Goal: Task Accomplishment & Management: Complete application form

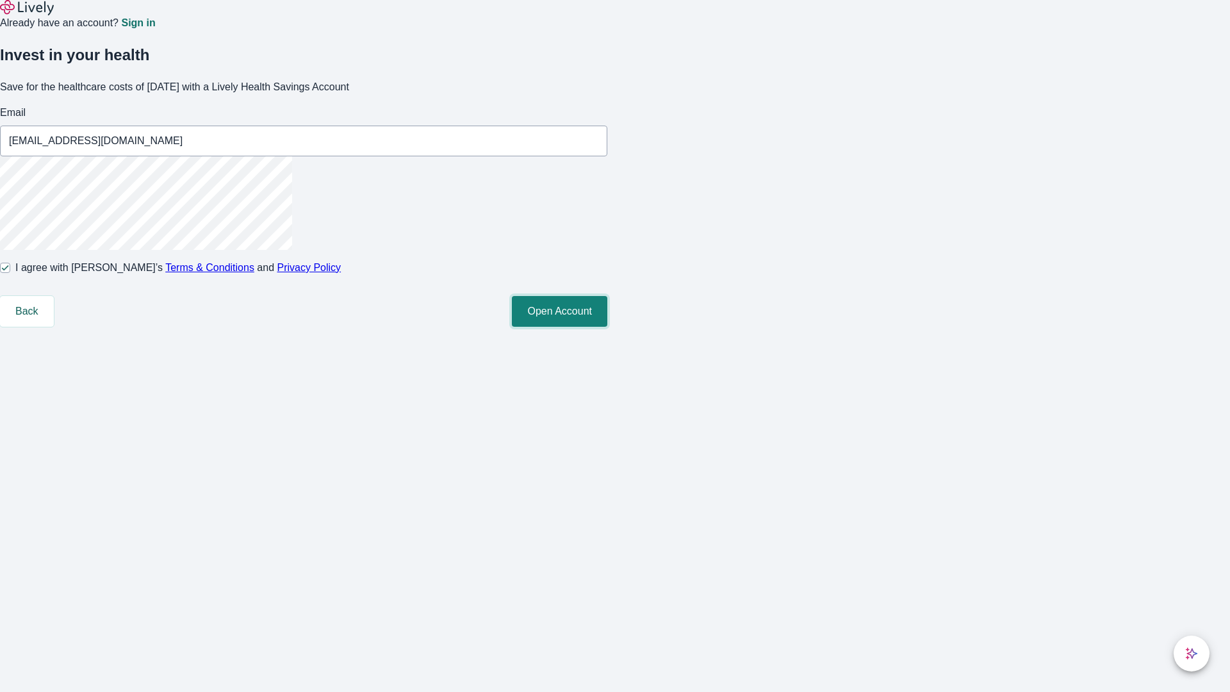
click at [607, 327] on button "Open Account" at bounding box center [559, 311] width 95 height 31
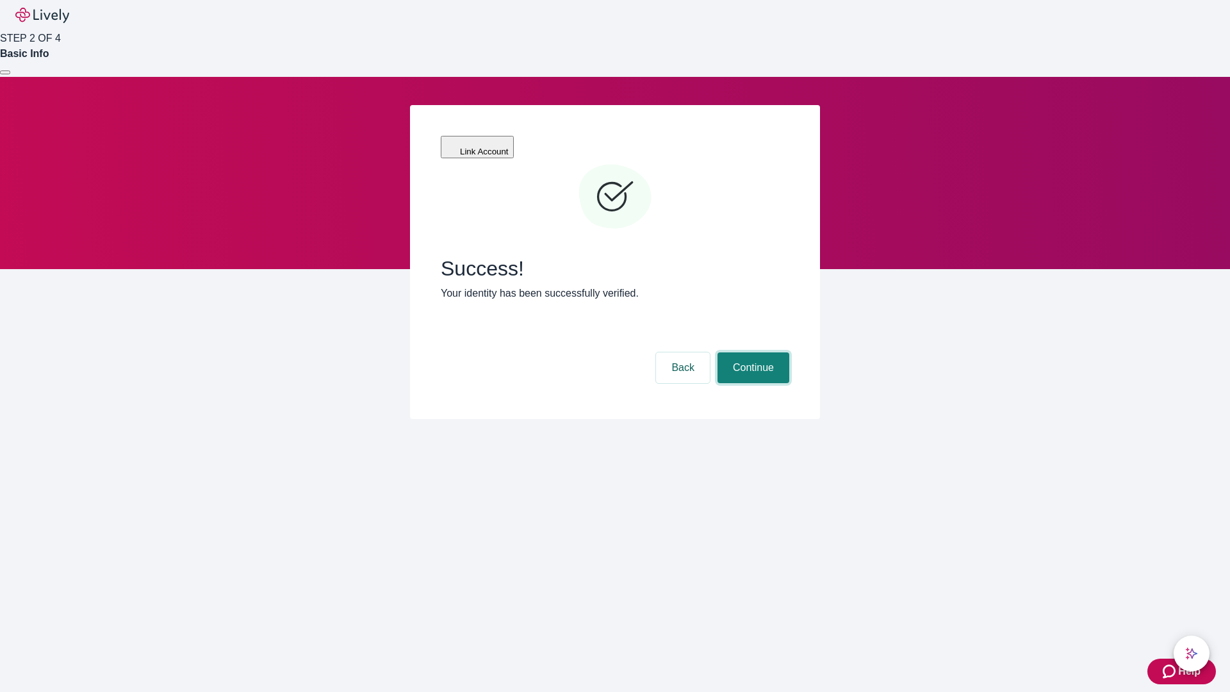
click at [751, 352] on button "Continue" at bounding box center [753, 367] width 72 height 31
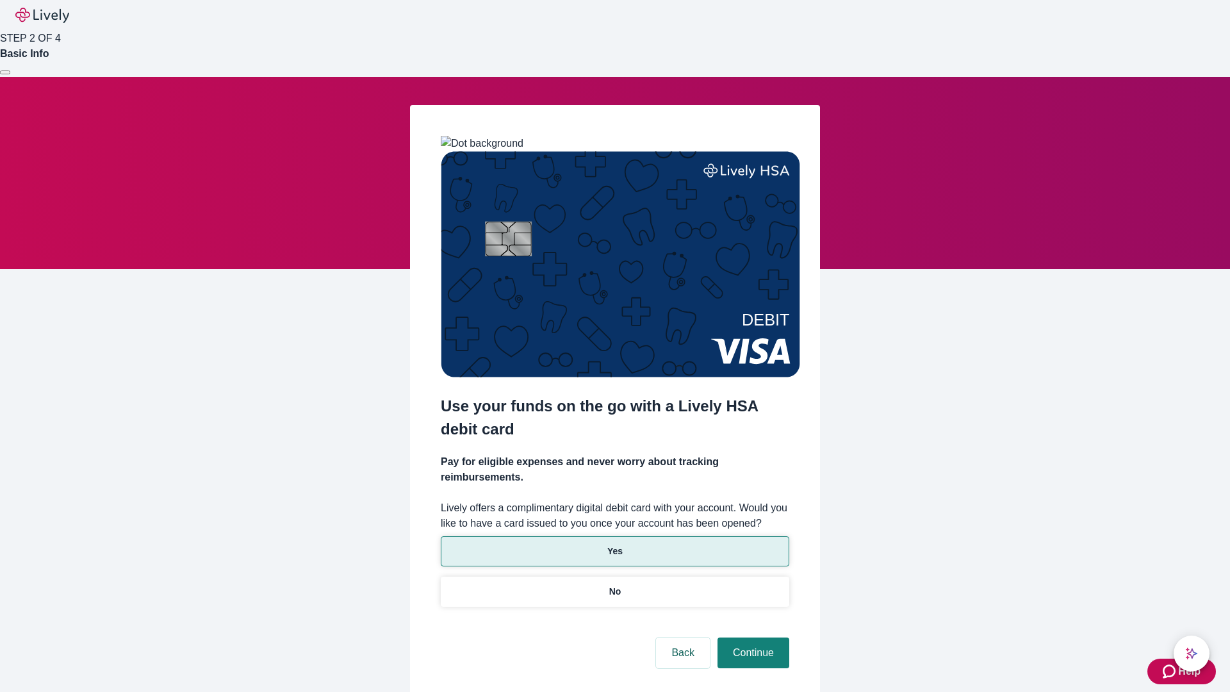
click at [614, 544] on p "Yes" at bounding box center [614, 550] width 15 height 13
click at [751, 637] on button "Continue" at bounding box center [753, 652] width 72 height 31
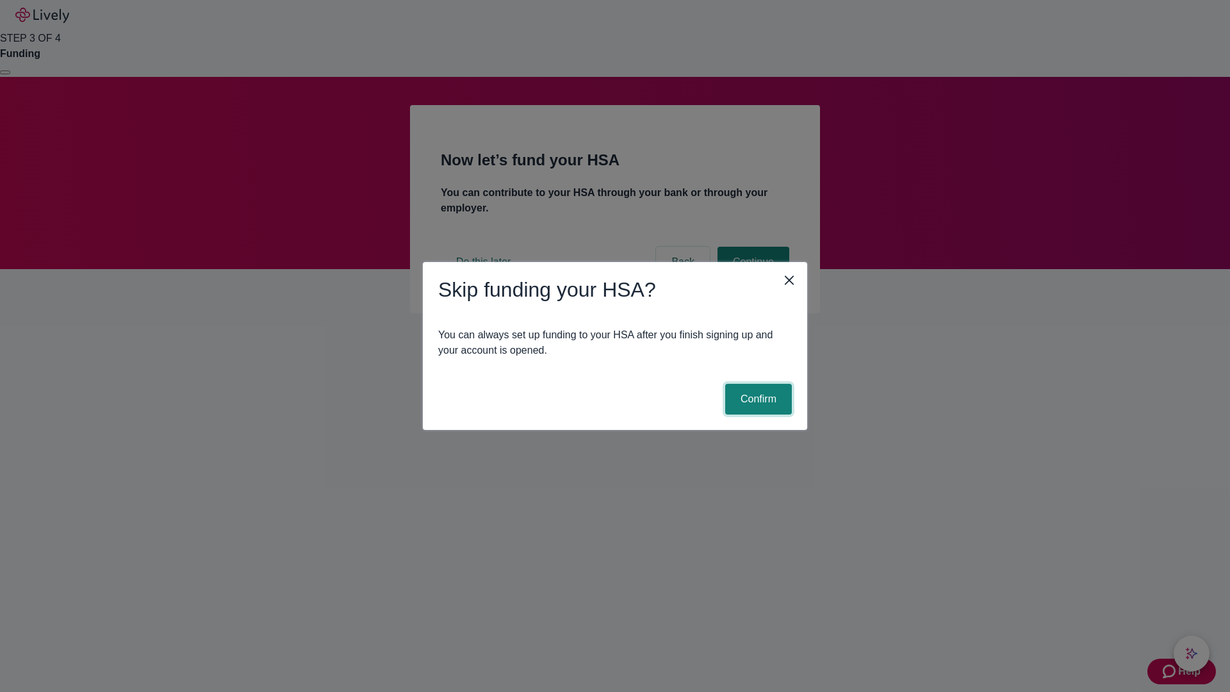
click at [756, 399] on button "Confirm" at bounding box center [758, 399] width 67 height 31
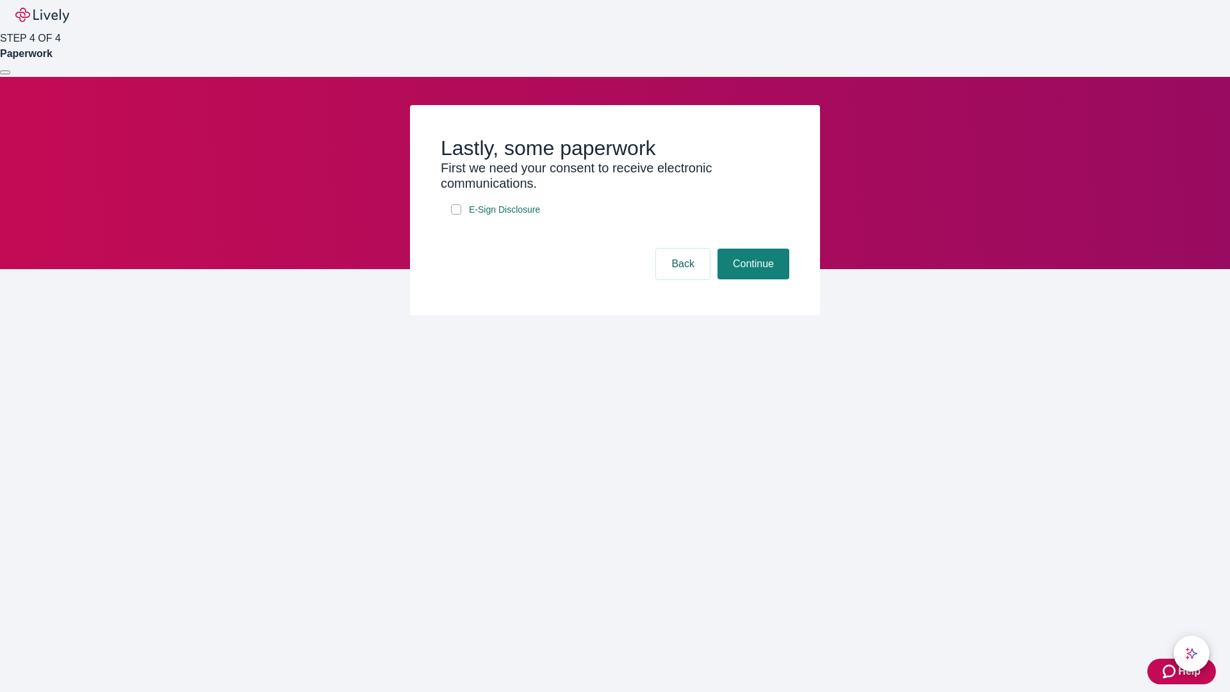
click at [456, 215] on input "E-Sign Disclosure" at bounding box center [456, 209] width 10 height 10
checkbox input "true"
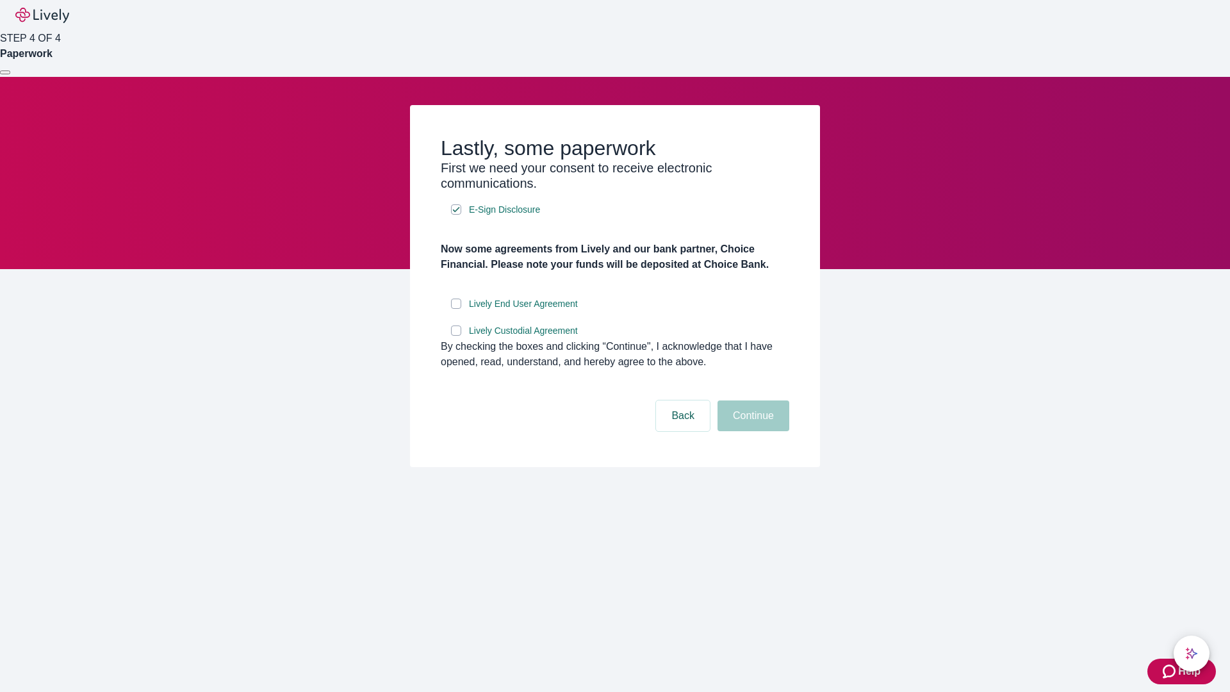
click at [456, 309] on input "Lively End User Agreement" at bounding box center [456, 303] width 10 height 10
checkbox input "true"
click at [456, 336] on input "Lively Custodial Agreement" at bounding box center [456, 330] width 10 height 10
checkbox input "true"
click at [751, 431] on button "Continue" at bounding box center [753, 415] width 72 height 31
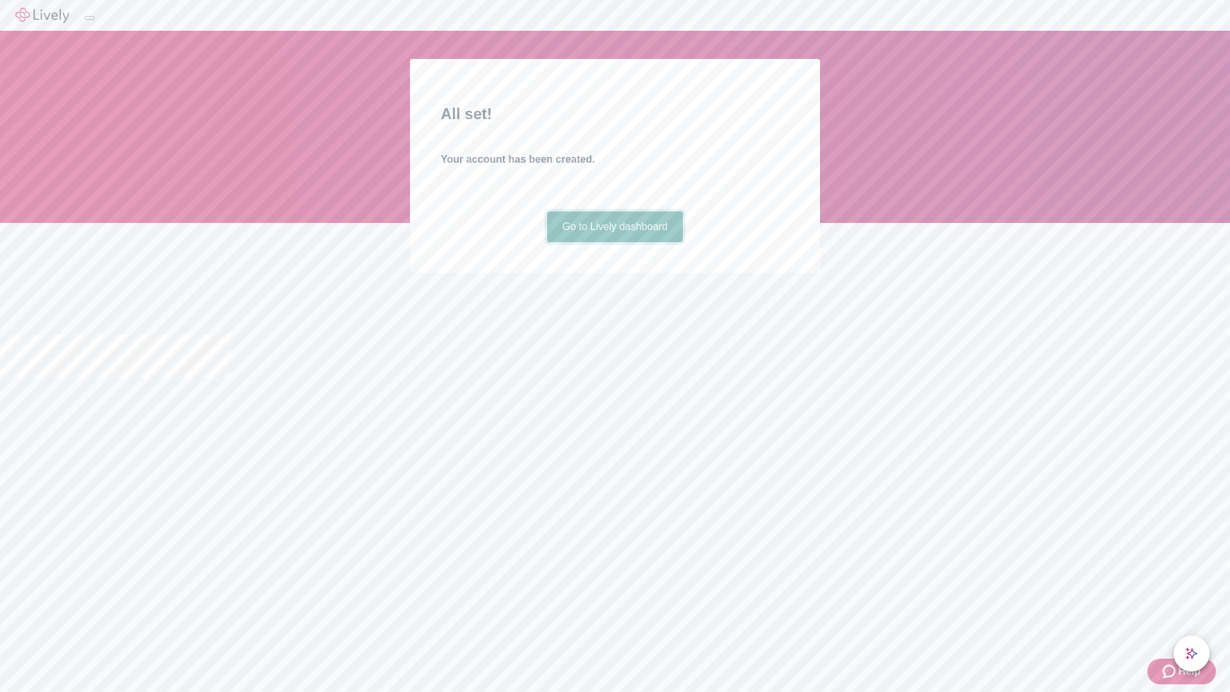
click at [614, 242] on link "Go to Lively dashboard" at bounding box center [615, 226] width 136 height 31
